Goal: Find specific page/section: Find specific page/section

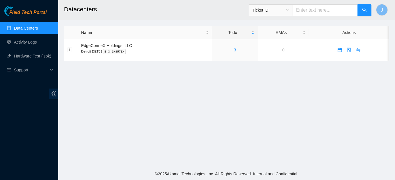
click at [289, 8] on span "Ticket ID" at bounding box center [271, 10] width 37 height 9
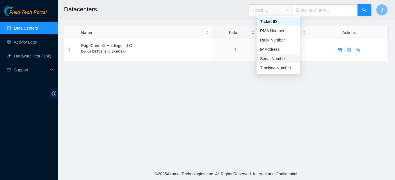
click at [277, 57] on div "Serial Number" at bounding box center [278, 59] width 37 height 6
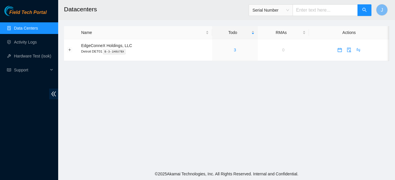
click at [312, 10] on input "text" at bounding box center [325, 10] width 65 height 12
paste input "AKJ045611"
type input "AKJ045611"
click at [363, 10] on icon "search" at bounding box center [364, 10] width 5 height 5
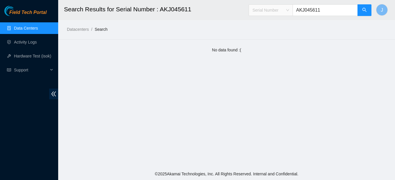
click at [289, 10] on span "Serial Number" at bounding box center [271, 10] width 37 height 9
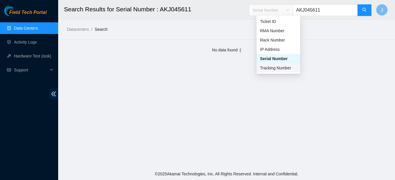
click at [274, 68] on div "Tracking Number" at bounding box center [278, 68] width 37 height 6
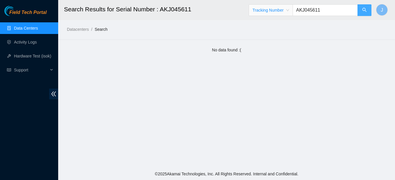
click at [365, 9] on icon "search" at bounding box center [364, 10] width 4 height 4
click at [289, 10] on span "Tracking Number" at bounding box center [271, 10] width 37 height 9
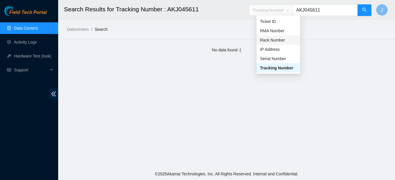
click at [275, 39] on div "Rack Number" at bounding box center [278, 40] width 37 height 6
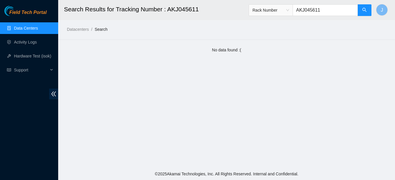
drag, startPoint x: 328, startPoint y: 9, endPoint x: 294, endPoint y: 10, distance: 34.0
click at [294, 10] on span "Rack Number AKJ045611" at bounding box center [310, 10] width 123 height 12
type input "DH2.600.13"
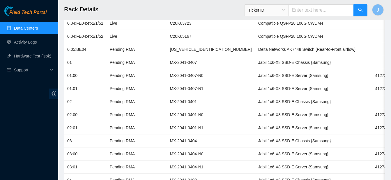
scroll to position [171, 0]
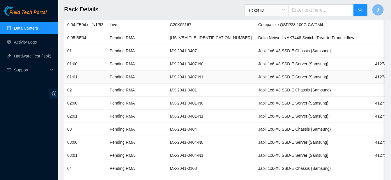
click at [81, 78] on td "01:01" at bounding box center [85, 77] width 42 height 13
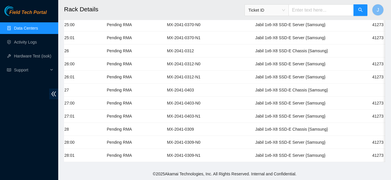
scroll to position [0, 0]
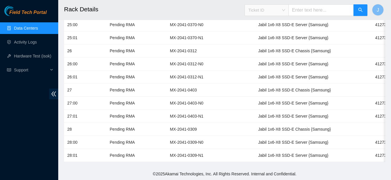
click at [285, 10] on span "Ticket ID" at bounding box center [266, 10] width 37 height 9
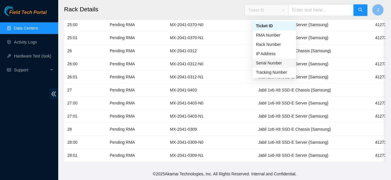
click at [273, 60] on div "Serial Number" at bounding box center [274, 63] width 37 height 6
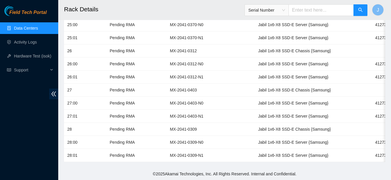
click at [307, 8] on input "text" at bounding box center [320, 10] width 65 height 12
paste input "AK7448DG206400378"
type input "AK7448DG206400378"
click at [360, 7] on button "button" at bounding box center [360, 10] width 14 height 12
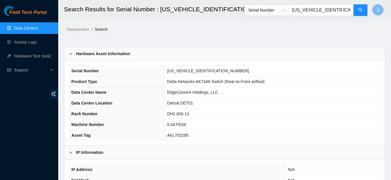
drag, startPoint x: 299, startPoint y: 10, endPoint x: 349, endPoint y: 10, distance: 49.7
click at [349, 10] on input "AK7448DG206400378" at bounding box center [320, 10] width 65 height 12
paste input "L753285"
click at [360, 11] on icon "search" at bounding box center [360, 10] width 5 height 5
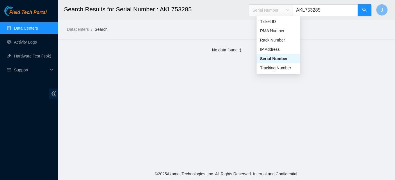
click at [289, 12] on span "Serial Number" at bounding box center [271, 10] width 37 height 9
type input "AKL753285"
click at [270, 67] on div "Tracking Number" at bounding box center [278, 68] width 37 height 6
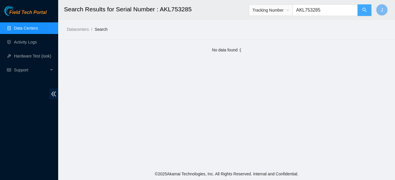
click at [363, 6] on button "button" at bounding box center [365, 10] width 14 height 12
click at [293, 12] on div "Tracking Number" at bounding box center [271, 10] width 44 height 9
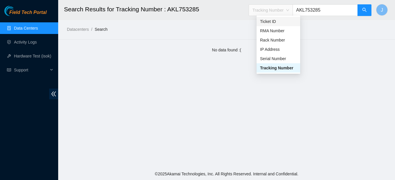
click at [277, 22] on div "Ticket ID" at bounding box center [278, 21] width 37 height 6
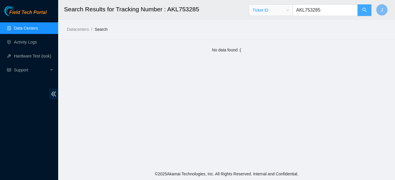
click at [365, 8] on icon "search" at bounding box center [364, 10] width 4 height 4
click at [289, 9] on span "Ticket ID" at bounding box center [271, 10] width 37 height 9
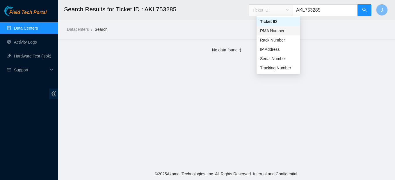
click at [283, 32] on div "RMA Number" at bounding box center [278, 31] width 37 height 6
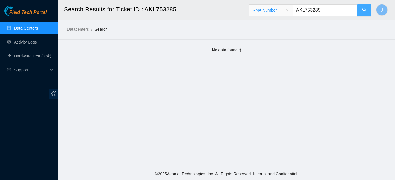
click at [365, 9] on icon "search" at bounding box center [364, 10] width 5 height 5
click at [289, 10] on span "RMA Number" at bounding box center [271, 10] width 37 height 9
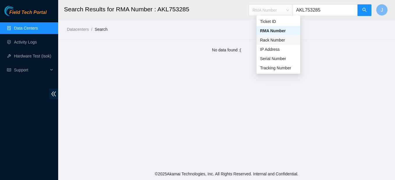
click at [280, 40] on div "Rack Number" at bounding box center [278, 40] width 37 height 6
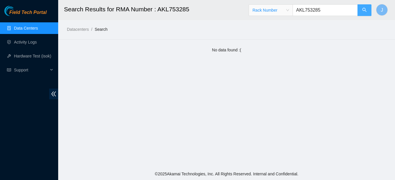
click at [363, 8] on icon "search" at bounding box center [364, 10] width 5 height 5
click at [289, 10] on span "Rack Number" at bounding box center [271, 10] width 37 height 9
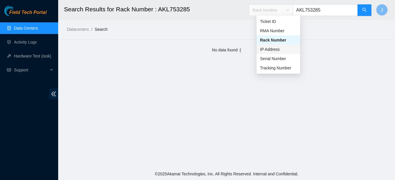
click at [281, 49] on div "IP Address" at bounding box center [278, 49] width 37 height 6
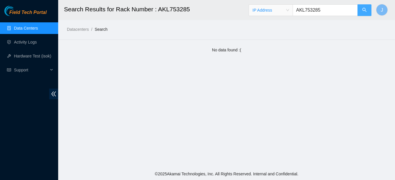
click at [363, 10] on icon "search" at bounding box center [364, 10] width 5 height 5
click at [289, 11] on span "IP Address" at bounding box center [271, 10] width 37 height 9
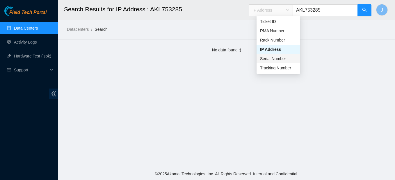
click at [289, 58] on div "Serial Number" at bounding box center [278, 59] width 37 height 6
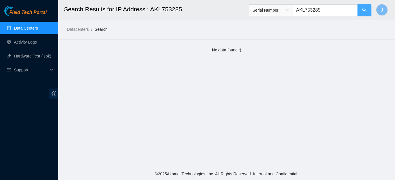
click at [365, 7] on button "button" at bounding box center [365, 10] width 14 height 12
